Goal: Use online tool/utility: Use online tool/utility

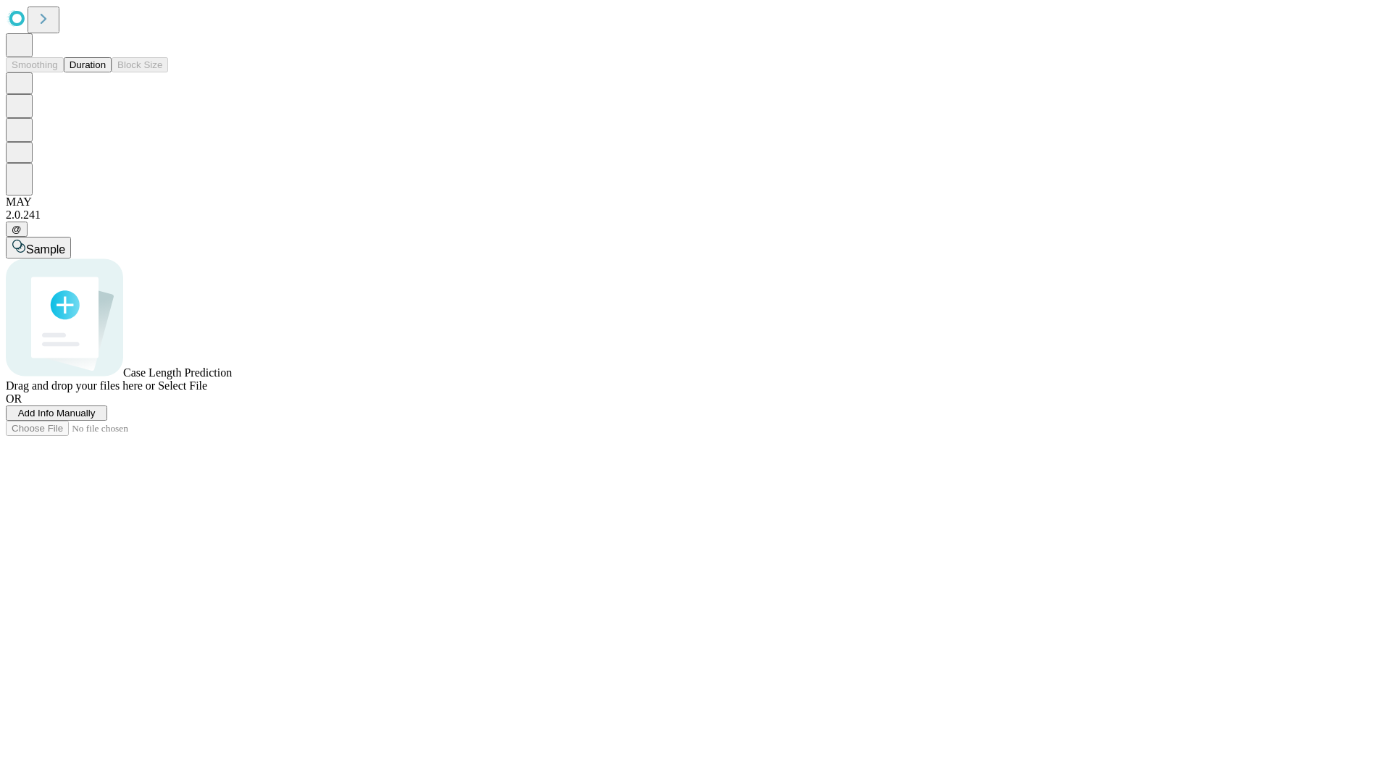
click at [207, 392] on span "Select File" at bounding box center [182, 386] width 49 height 12
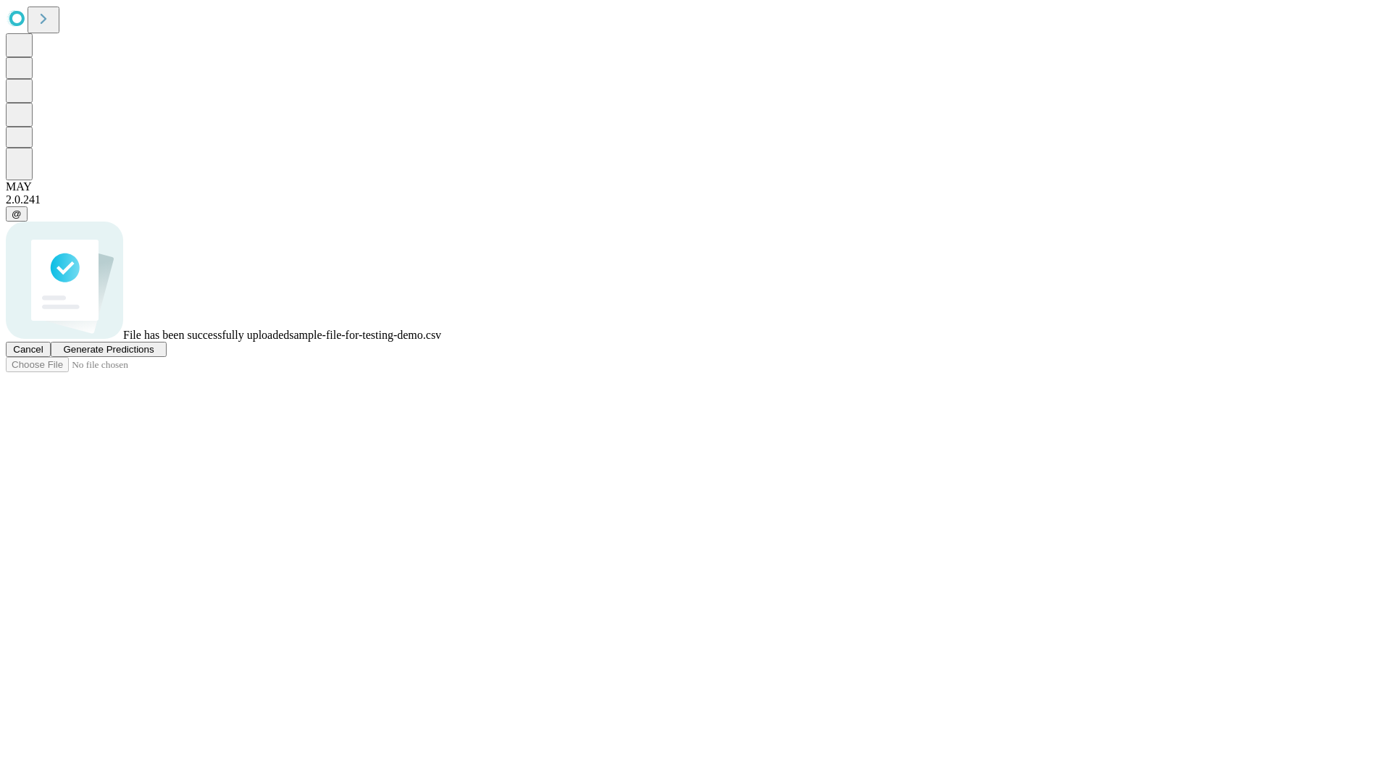
click at [154, 355] on span "Generate Predictions" at bounding box center [108, 349] width 91 height 11
